Goal: Communication & Community: Participate in discussion

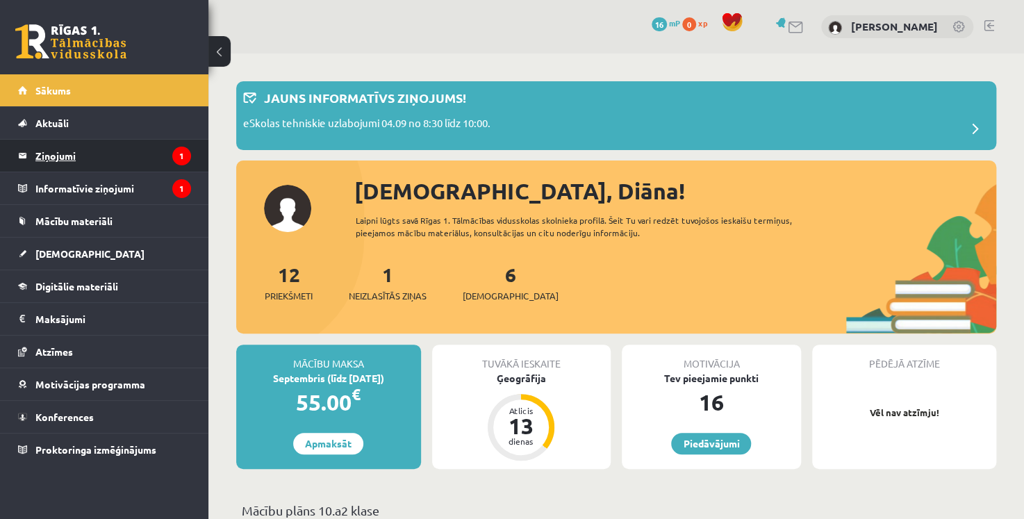
click at [88, 149] on legend "Ziņojumi 1" at bounding box center [113, 156] width 156 height 32
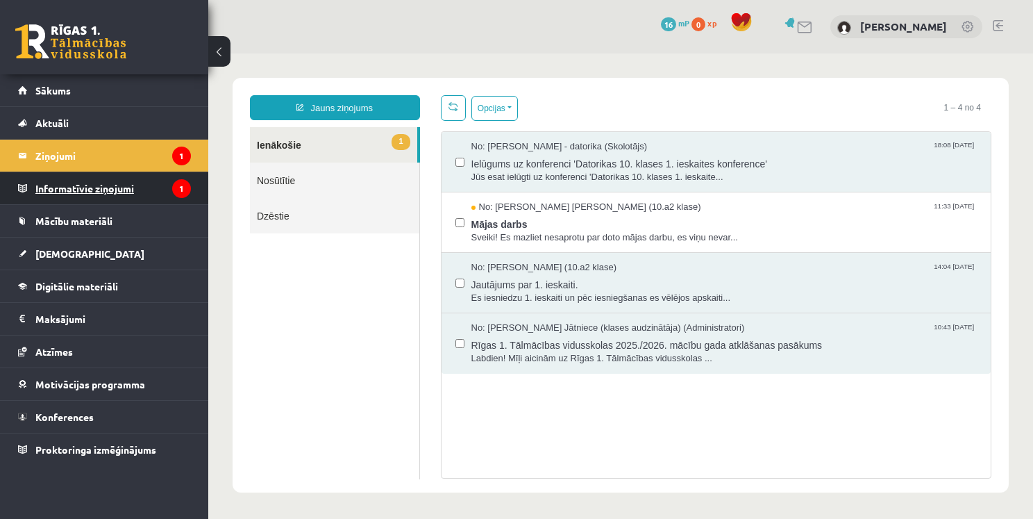
click at [117, 190] on legend "Informatīvie ziņojumi 1" at bounding box center [113, 188] width 156 height 32
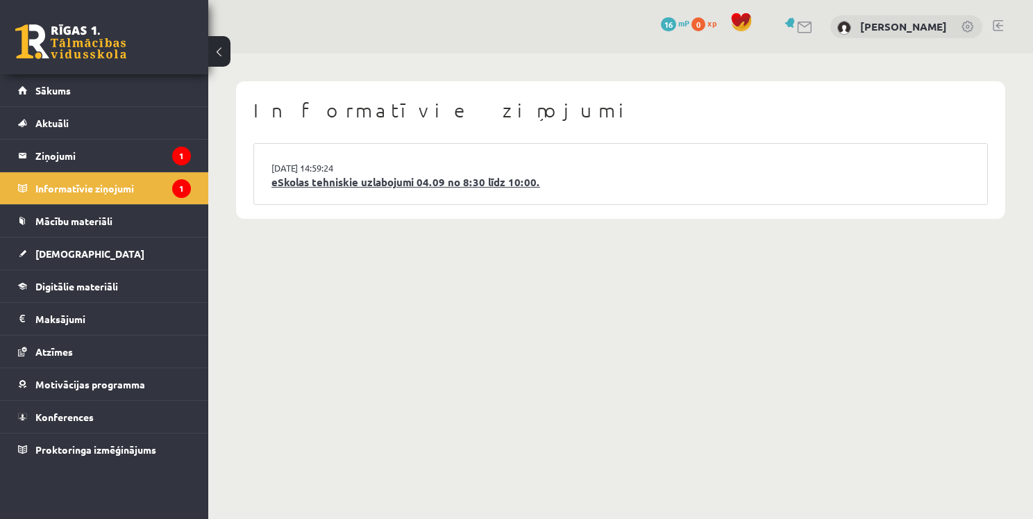
click at [451, 187] on link "eSkolas tehniskie uzlabojumi 04.09 no 8:30 līdz 10:00." at bounding box center [621, 182] width 699 height 16
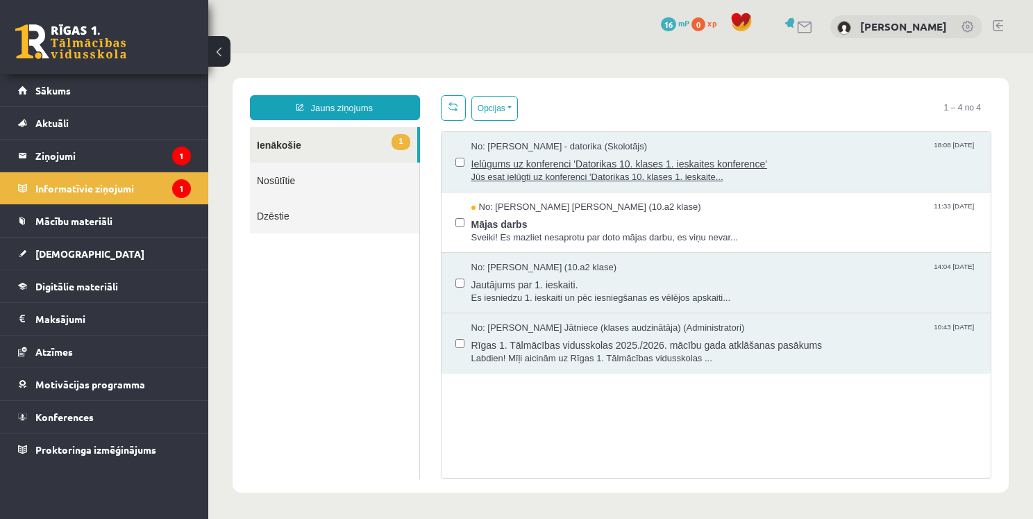
click at [691, 167] on span "Ielūgums uz konferenci 'Datorikas 10. klases 1. ieskaites konference'" at bounding box center [724, 161] width 506 height 17
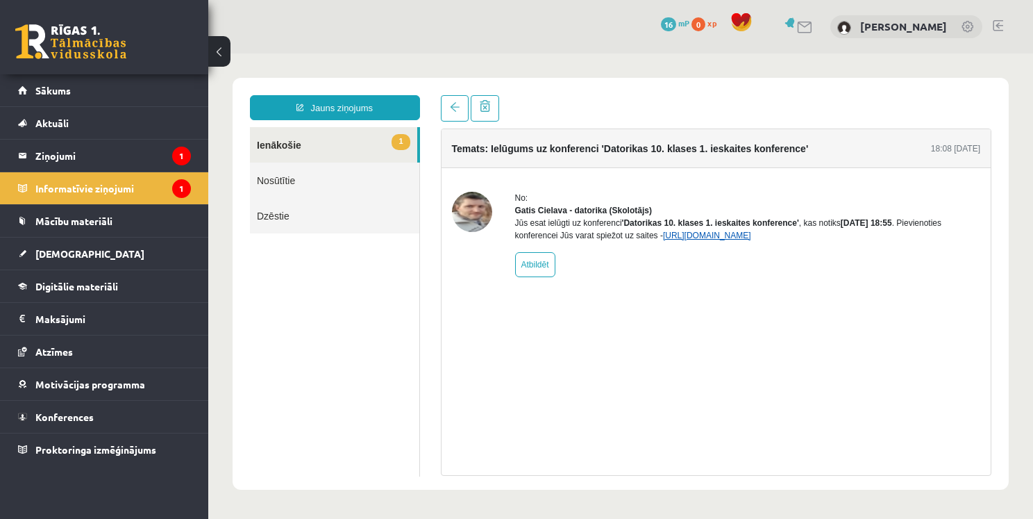
click at [690, 240] on link "[URL][DOMAIN_NAME]" at bounding box center [707, 236] width 88 height 10
click at [696, 240] on link "[URL][DOMAIN_NAME]" at bounding box center [707, 236] width 88 height 10
click at [738, 240] on link "[URL][DOMAIN_NAME]" at bounding box center [707, 236] width 88 height 10
